Goal: Register for event/course

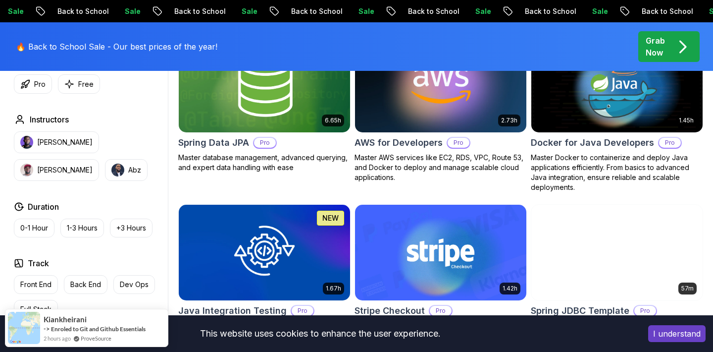
scroll to position [493, 0]
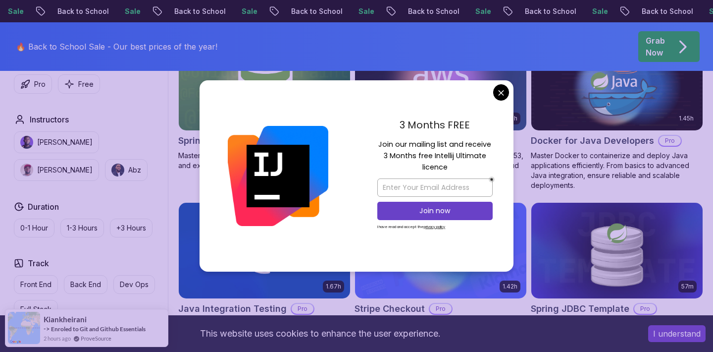
click at [504, 93] on body "Sale Back to School Sale Back to School Sale Back to School Sale Back to School…" at bounding box center [356, 351] width 713 height 1688
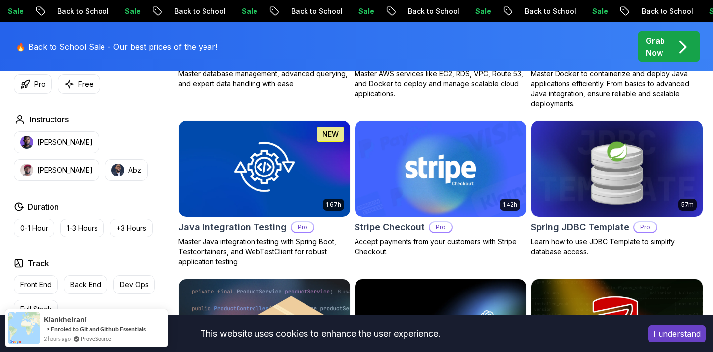
scroll to position [581, 0]
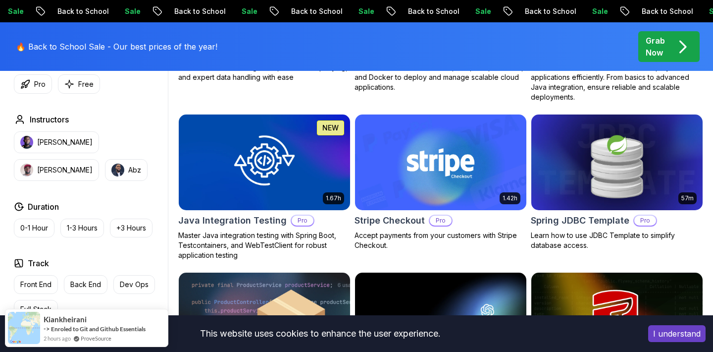
click at [655, 336] on button "I understand" at bounding box center [676, 333] width 57 height 17
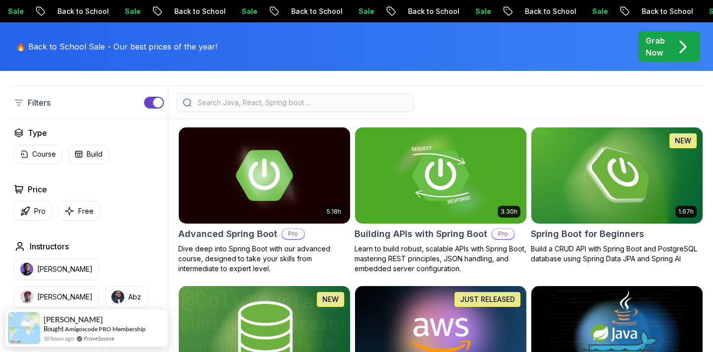
scroll to position [230, 0]
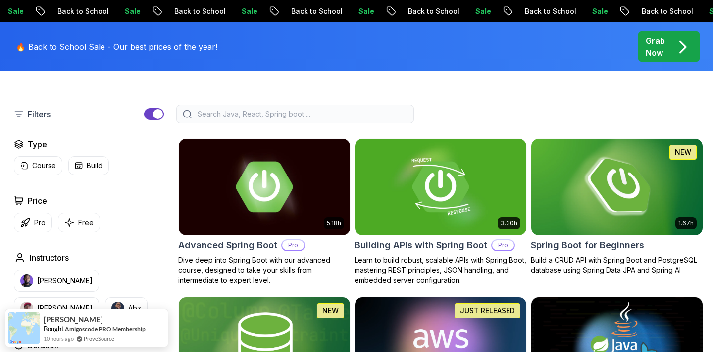
click at [610, 214] on img at bounding box center [617, 186] width 180 height 101
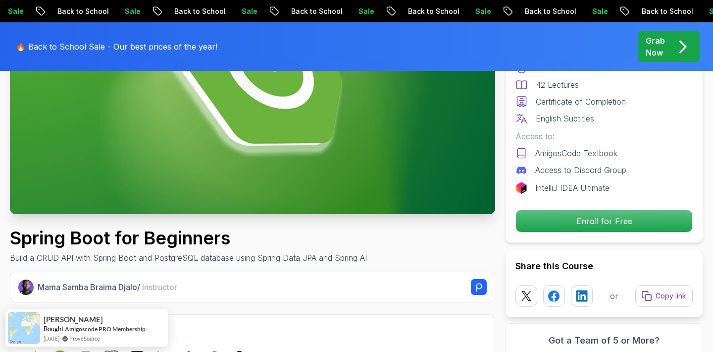
scroll to position [190, 0]
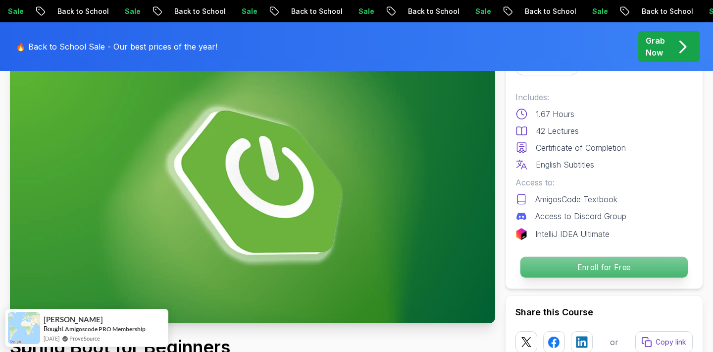
click at [552, 270] on p "Enroll for Free" at bounding box center [603, 267] width 167 height 21
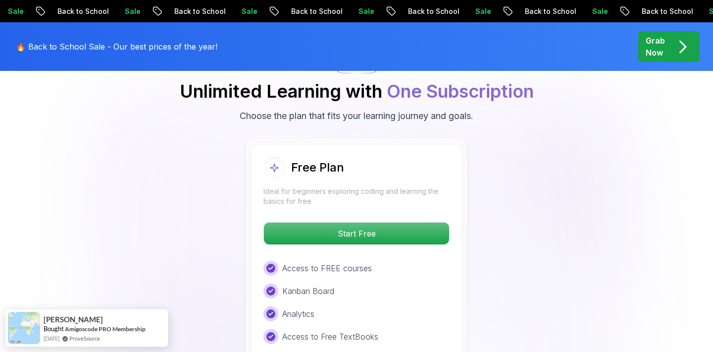
scroll to position [2036, 0]
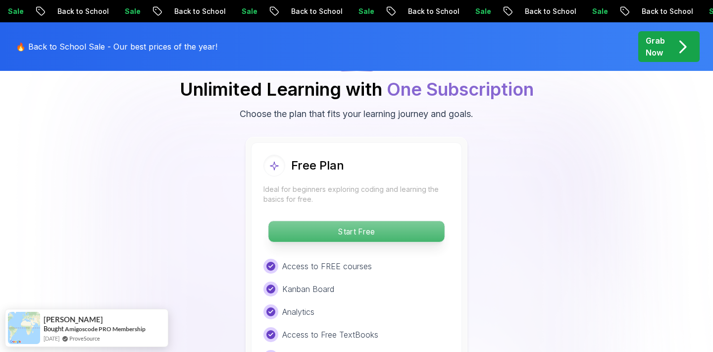
click at [367, 223] on p "Start Free" at bounding box center [356, 231] width 176 height 21
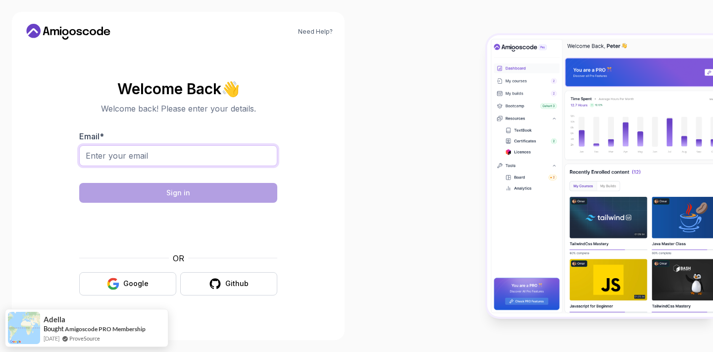
click at [185, 155] on input "Email *" at bounding box center [178, 155] width 198 height 21
click at [159, 160] on input "priyanshi.rao@bharatpe.com" at bounding box center [178, 155] width 198 height 21
click at [175, 157] on input "priyanshi.rao@bharatpe.com" at bounding box center [178, 155] width 198 height 21
type input "priyanshi.ra"
click at [135, 275] on button "Google" at bounding box center [127, 283] width 97 height 23
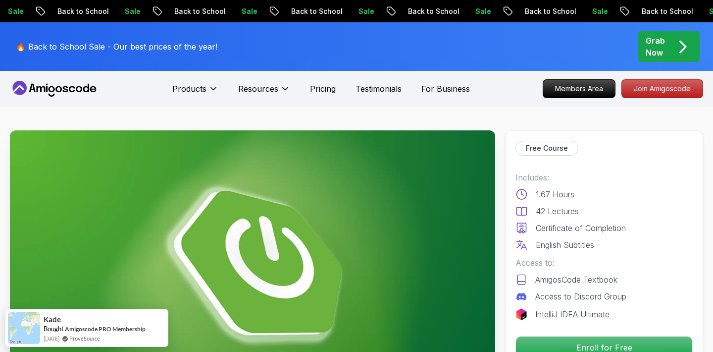
scroll to position [70, 0]
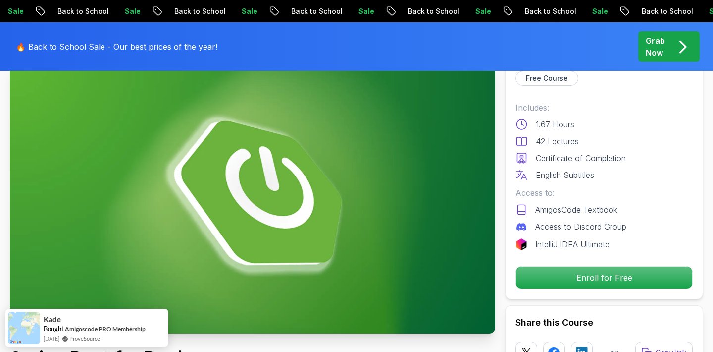
click at [316, 212] on img at bounding box center [252, 196] width 485 height 273
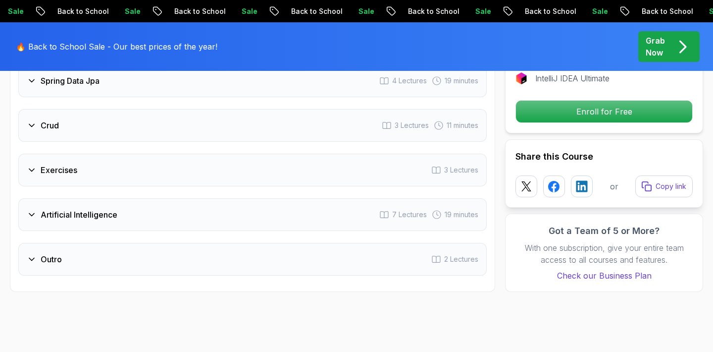
scroll to position [1676, 0]
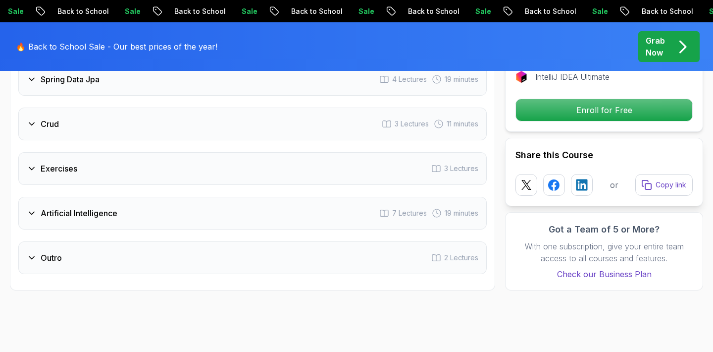
click at [320, 207] on div "Artificial Intelligence 7 Lectures 19 minutes" at bounding box center [252, 213] width 468 height 33
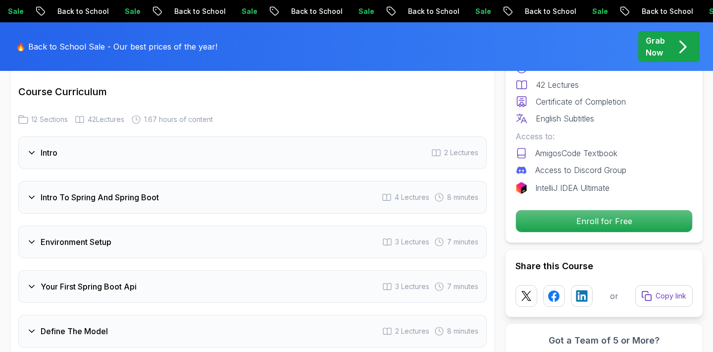
scroll to position [1154, 0]
